Goal: Information Seeking & Learning: Learn about a topic

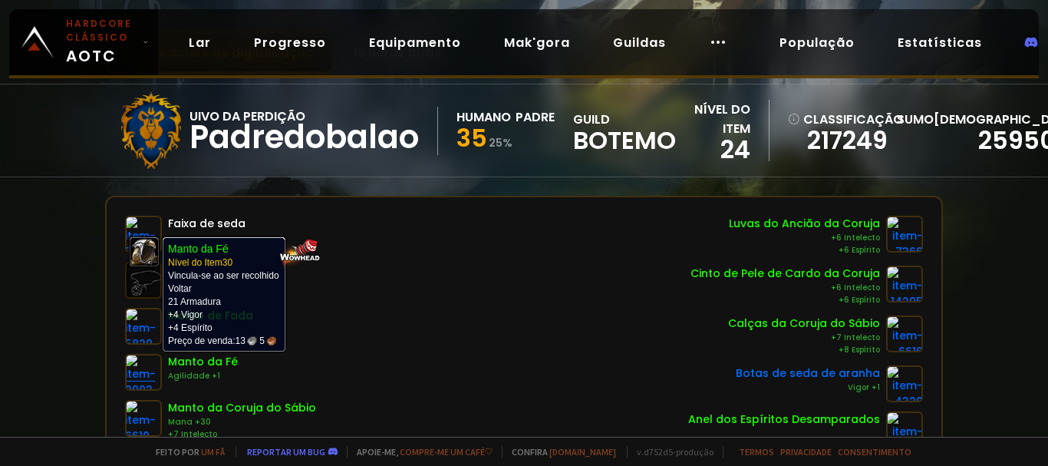
scroll to position [154, 0]
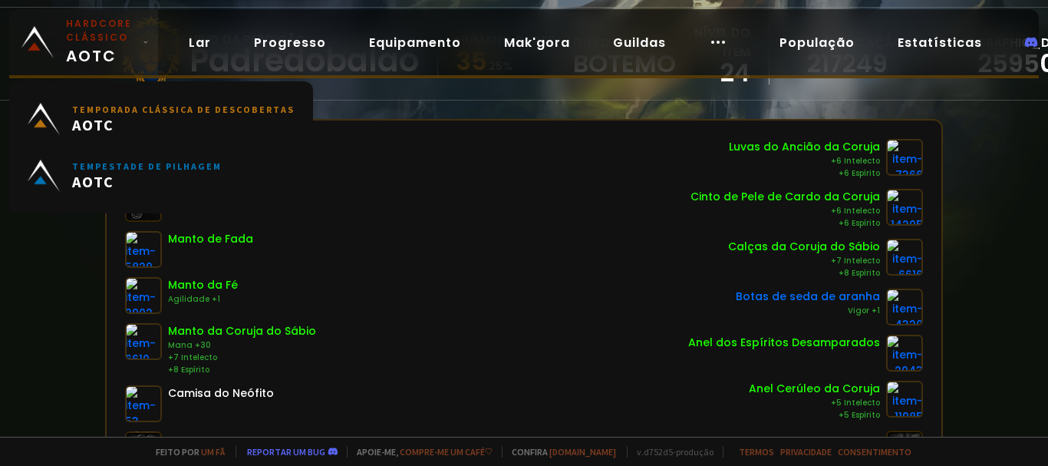
click at [86, 29] on font "Hardcore clássico" at bounding box center [99, 30] width 66 height 27
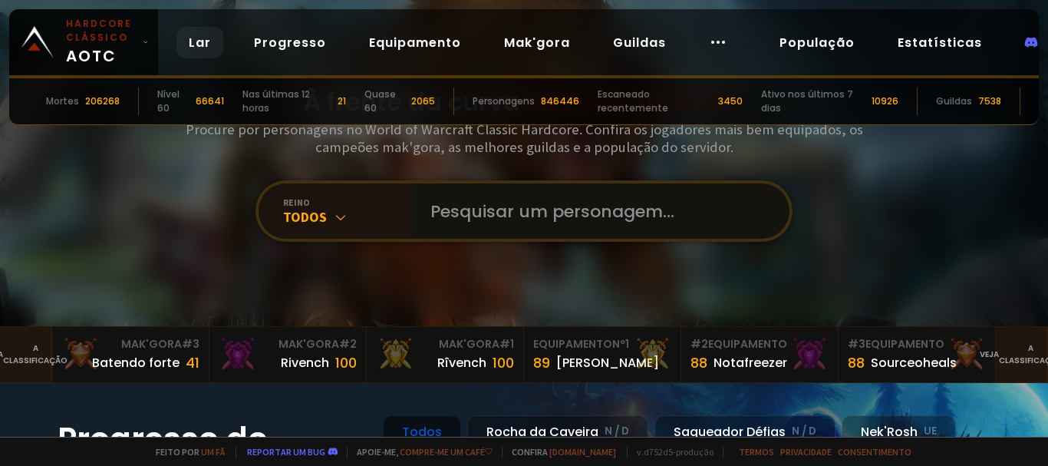
click at [584, 209] on input "text" at bounding box center [596, 210] width 350 height 55
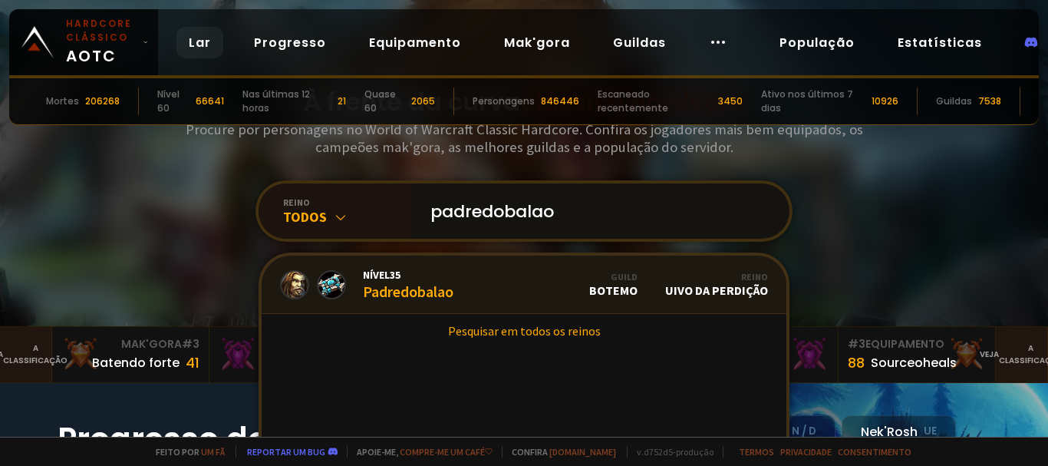
type input "padredobalao"
click at [451, 289] on link "Nível 35 Padredobalao Guild BOTEMO Reino Uivo da Perdição" at bounding box center [524, 285] width 525 height 58
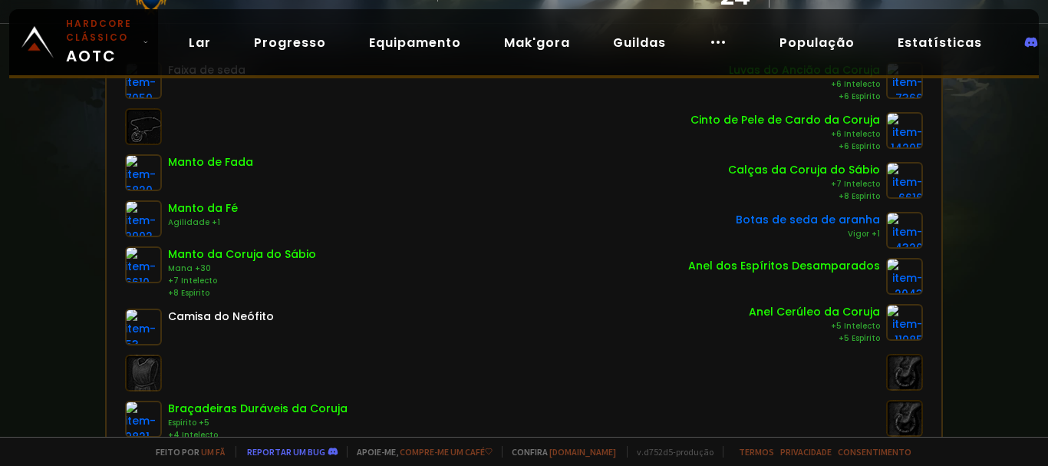
scroll to position [307, 0]
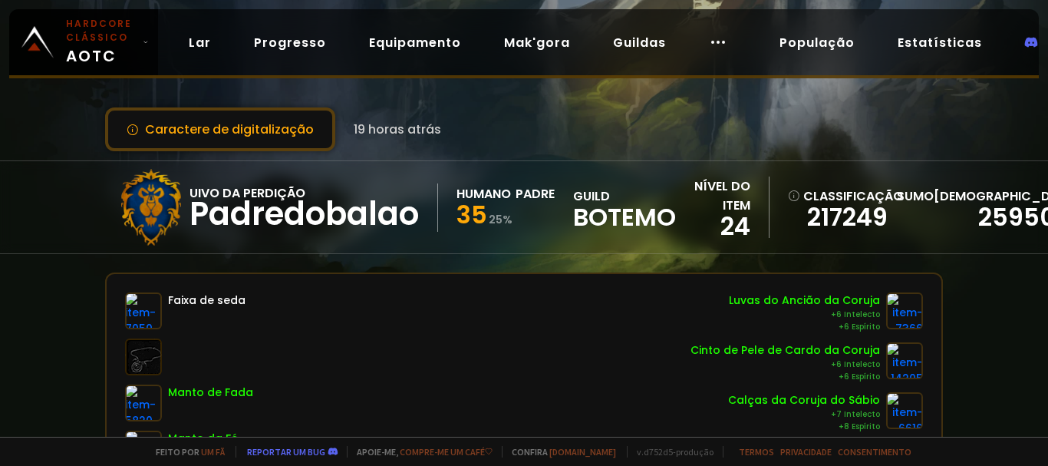
scroll to position [154, 0]
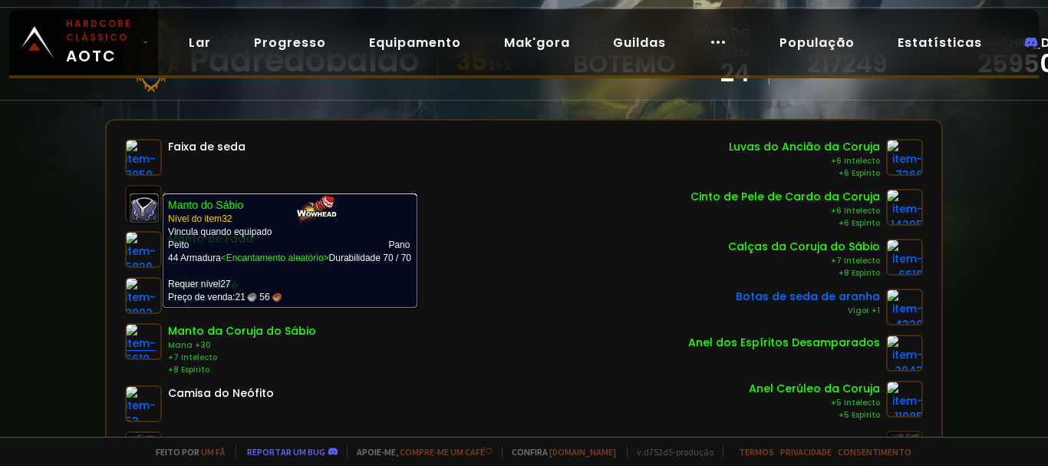
click at [137, 338] on img at bounding box center [143, 341] width 37 height 37
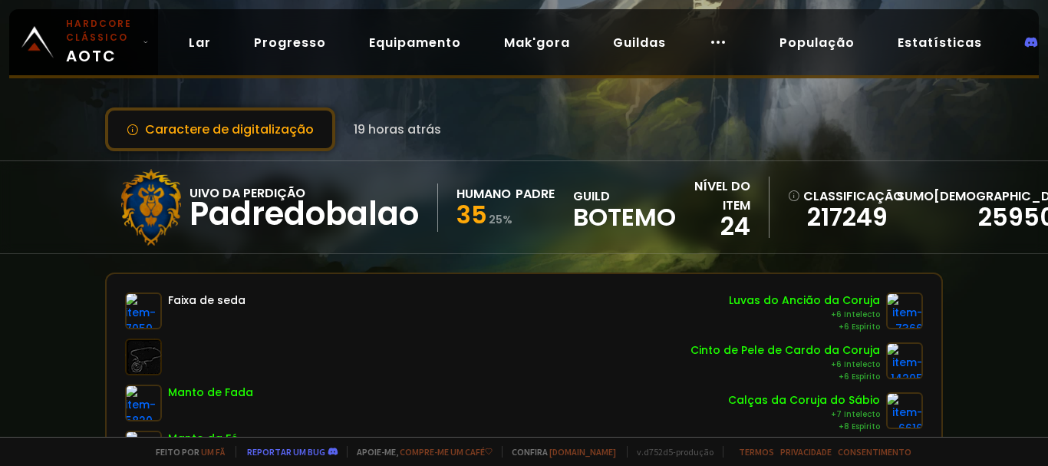
scroll to position [154, 0]
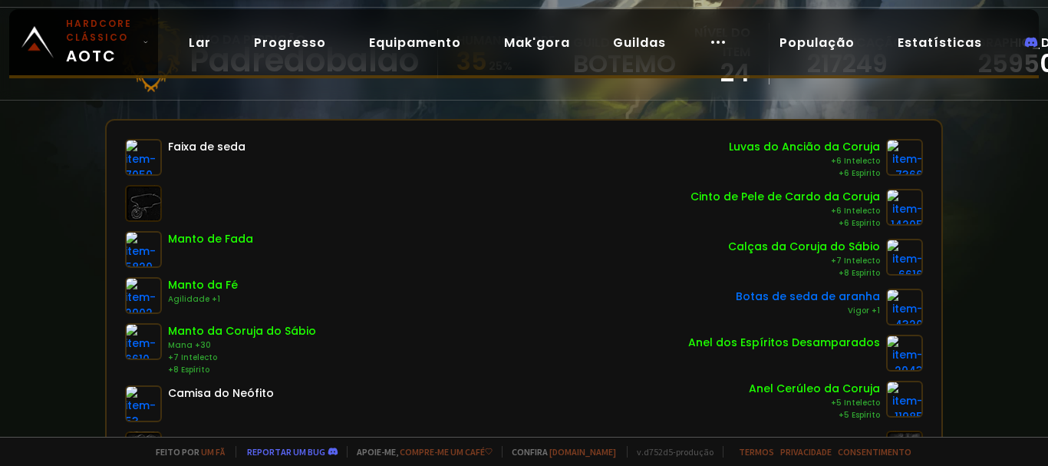
click at [259, 335] on font "Manto da Coruja do Sábio" at bounding box center [242, 330] width 148 height 15
